Goal: Navigation & Orientation: Go to known website

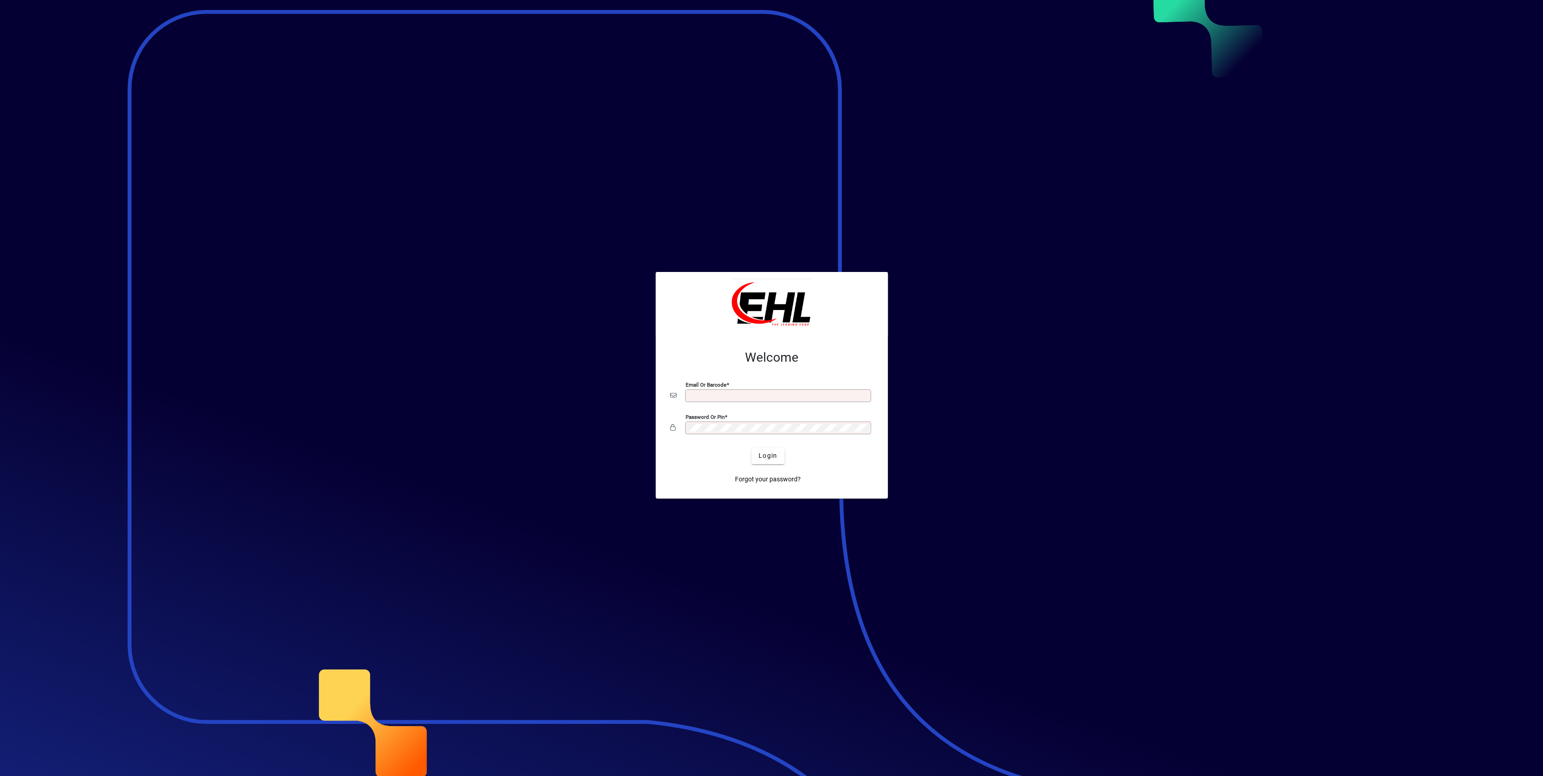
type input "**********"
click at [779, 453] on span "submit" at bounding box center [767, 456] width 33 height 22
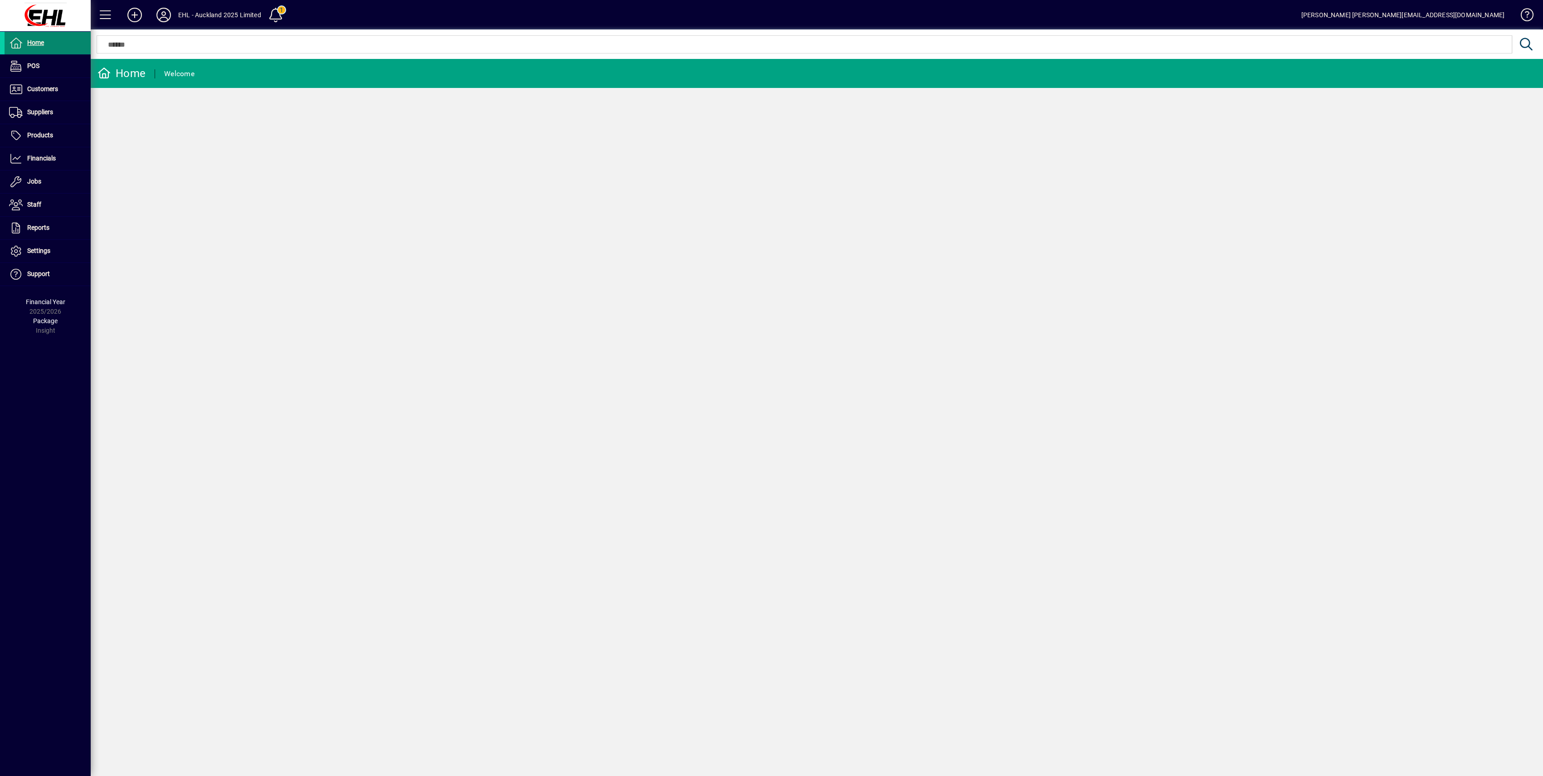
drag, startPoint x: 40, startPoint y: 40, endPoint x: 49, endPoint y: 43, distance: 9.9
click at [40, 40] on span "Home" at bounding box center [35, 42] width 17 height 7
click at [104, 15] on span at bounding box center [106, 15] width 22 height 22
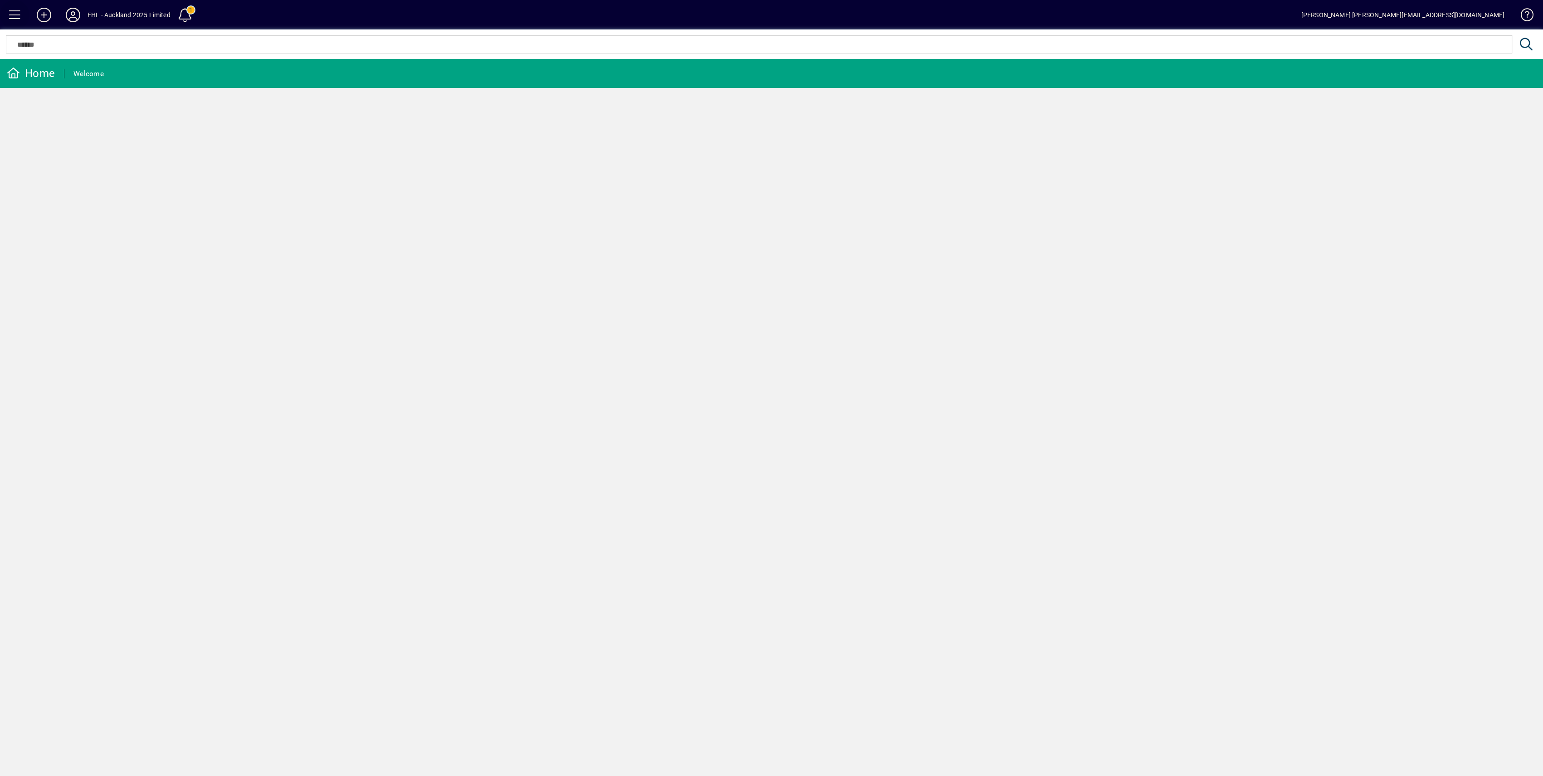
click at [6, 13] on span at bounding box center [15, 15] width 22 height 22
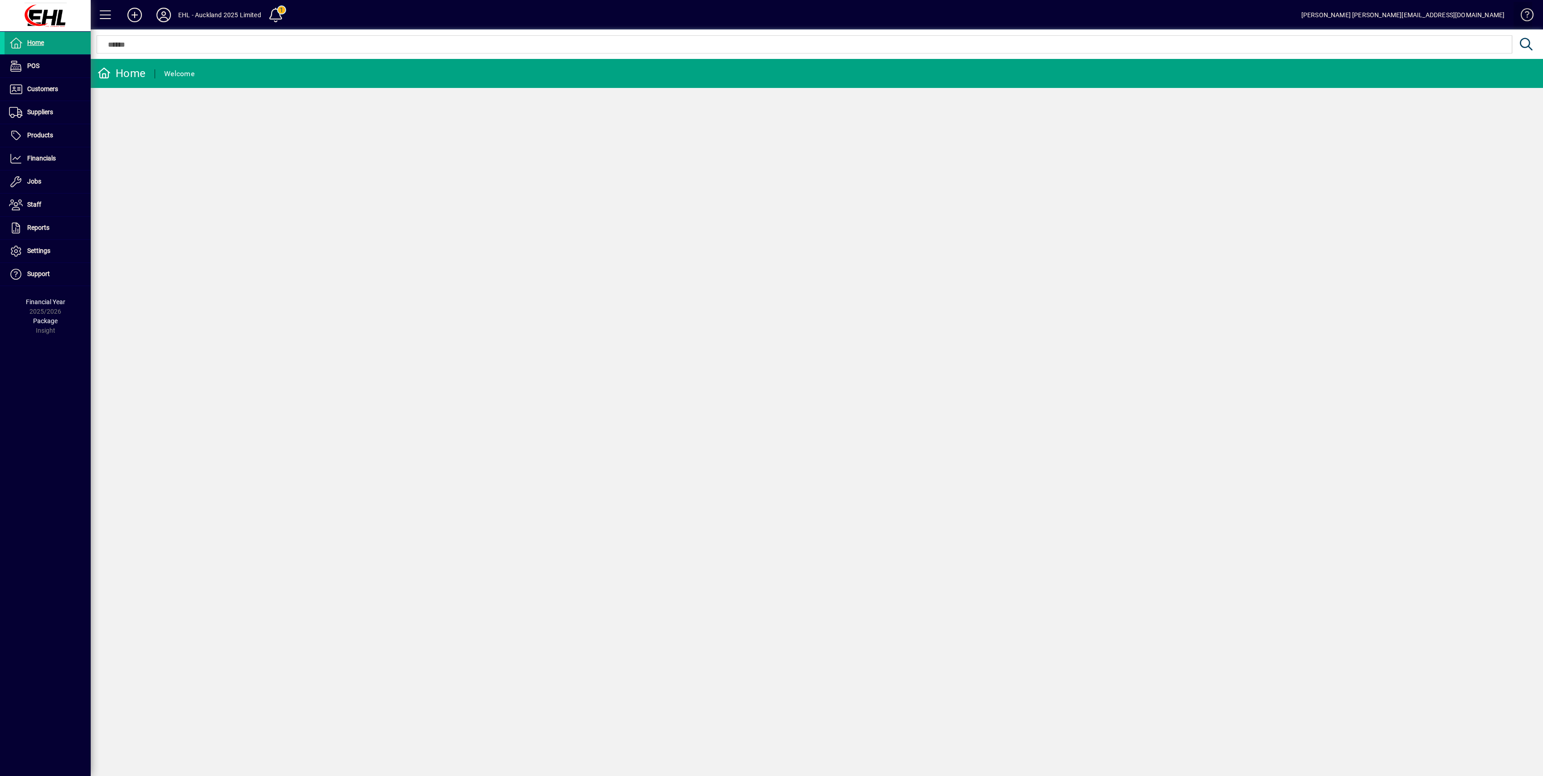
click at [1529, 20] on span at bounding box center [1523, 17] width 22 height 22
drag, startPoint x: 117, startPoint y: 73, endPoint x: 132, endPoint y: 86, distance: 20.3
click at [117, 73] on div "Home" at bounding box center [121, 73] width 48 height 15
